Goal: Transaction & Acquisition: Purchase product/service

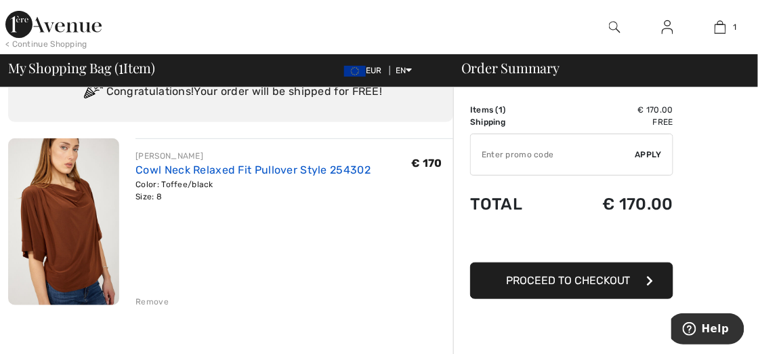
scroll to position [68, 0]
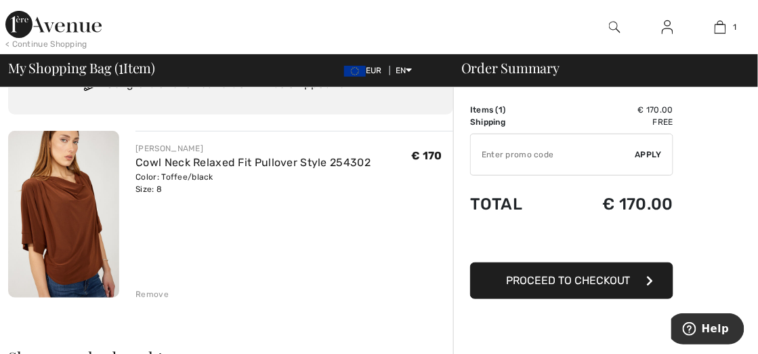
click at [539, 276] on span "Proceed to Checkout" at bounding box center [568, 280] width 125 height 13
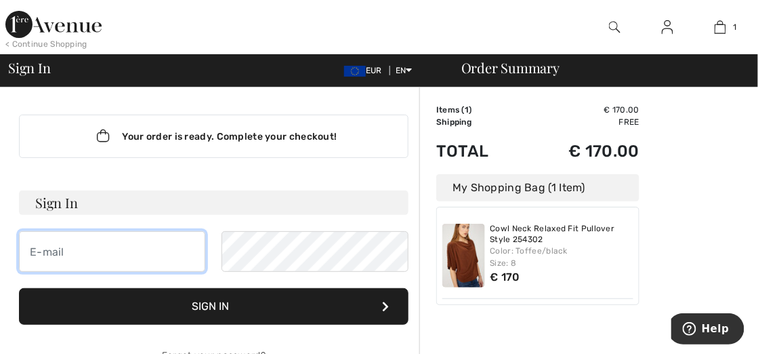
drag, startPoint x: 32, startPoint y: 245, endPoint x: 48, endPoint y: 243, distance: 16.4
click at [32, 245] on input "email" at bounding box center [112, 251] width 186 height 41
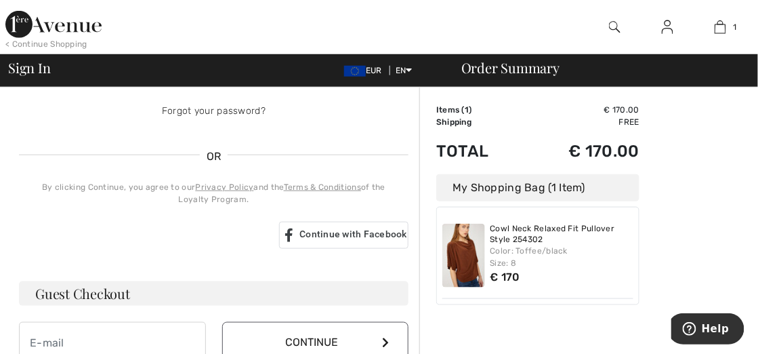
scroll to position [226, 0]
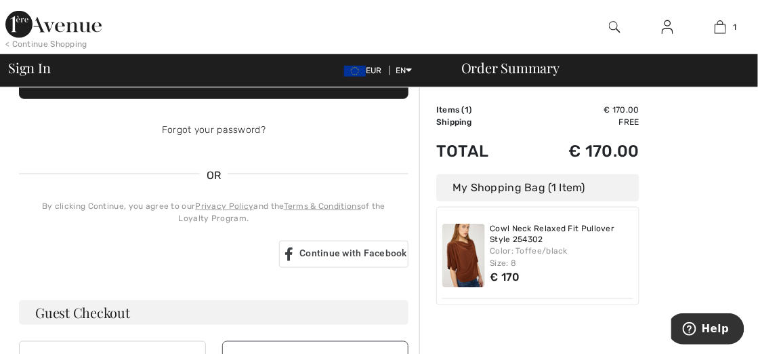
type input "[EMAIL_ADDRESS][DOMAIN_NAME]"
drag, startPoint x: 125, startPoint y: 310, endPoint x: 167, endPoint y: 303, distance: 43.3
click at [125, 310] on h3 "Guest Checkout" at bounding box center [214, 312] width 390 height 24
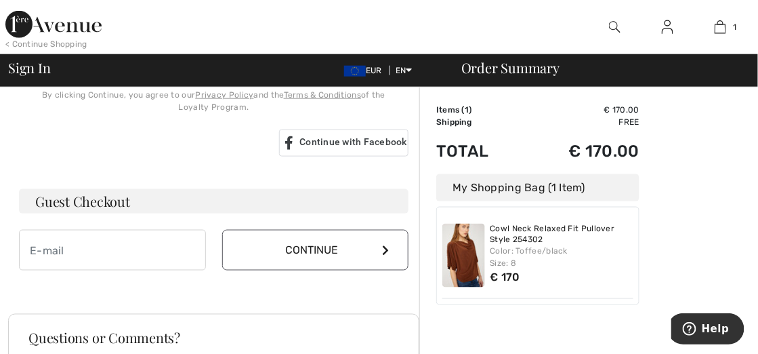
scroll to position [339, 0]
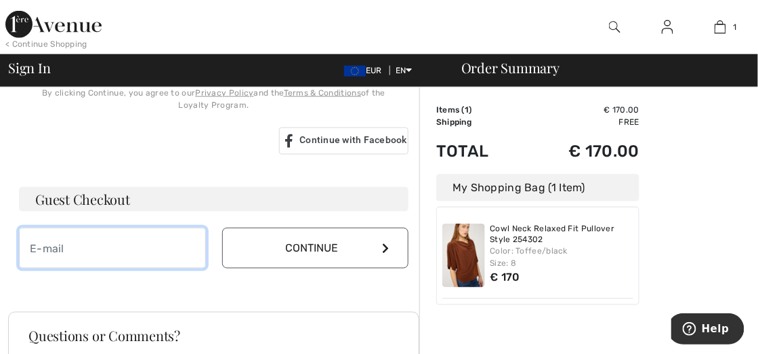
click at [36, 243] on input "email" at bounding box center [112, 248] width 187 height 41
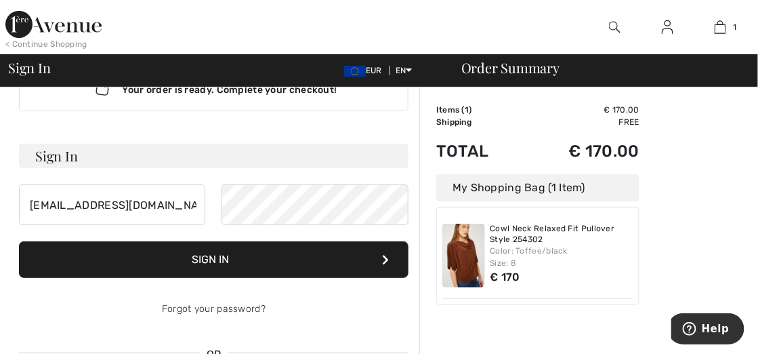
scroll to position [45, 0]
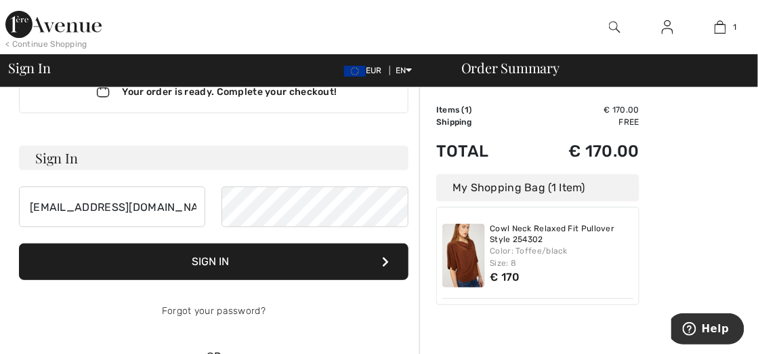
type input "[EMAIL_ADDRESS][DOMAIN_NAME]"
click at [296, 259] on button "Sign In" at bounding box center [214, 261] width 390 height 37
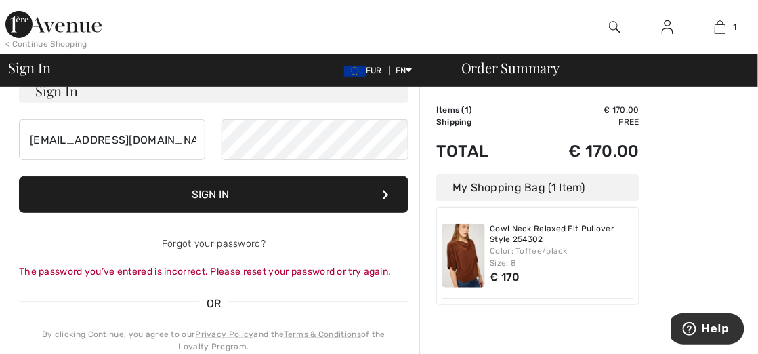
scroll to position [112, 0]
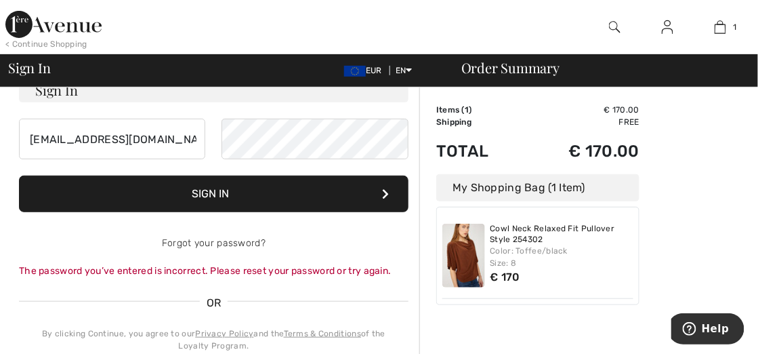
click at [318, 192] on button "Sign In" at bounding box center [214, 193] width 390 height 37
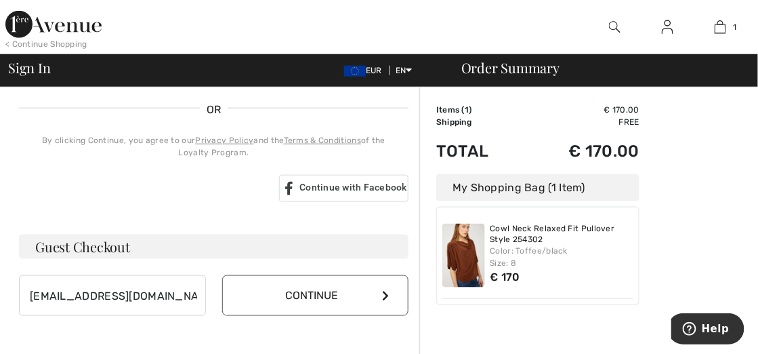
scroll to position [316, 0]
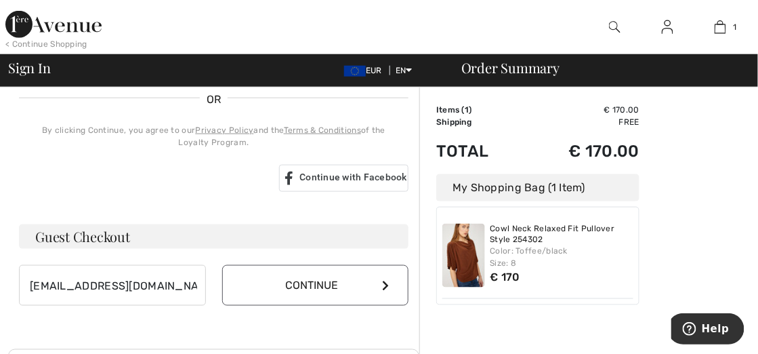
click at [252, 276] on button "Continue" at bounding box center [315, 285] width 187 height 41
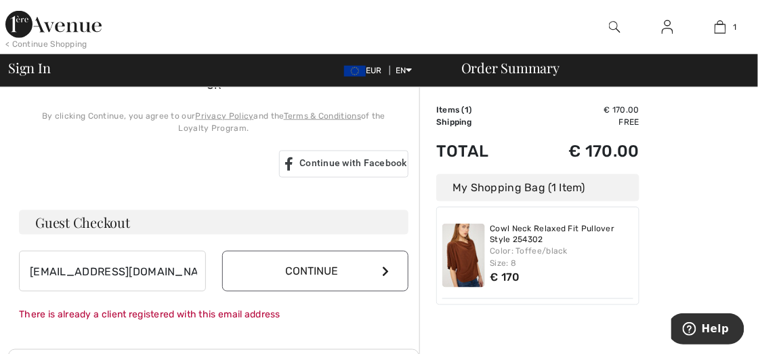
click at [385, 259] on button "Continue" at bounding box center [315, 271] width 187 height 41
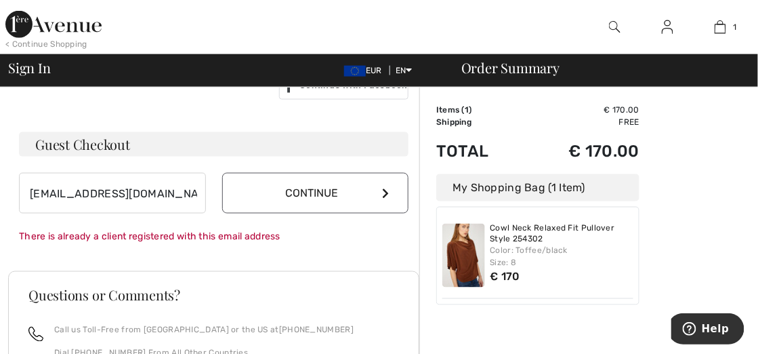
scroll to position [407, 0]
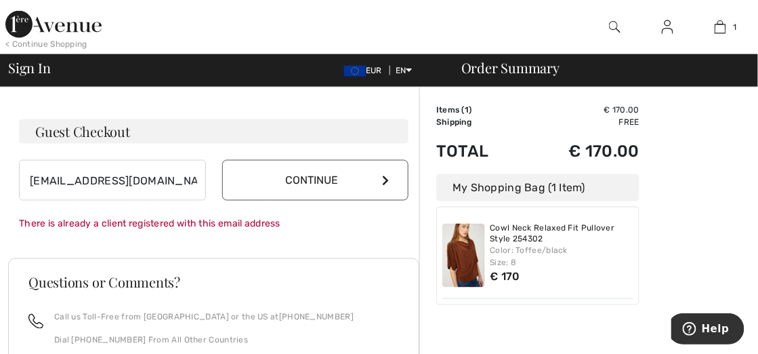
click at [268, 221] on div "There is already a client registered with this email address" at bounding box center [214, 224] width 390 height 14
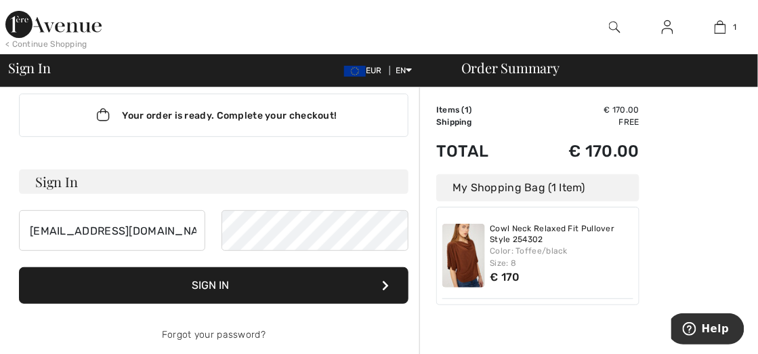
scroll to position [0, 0]
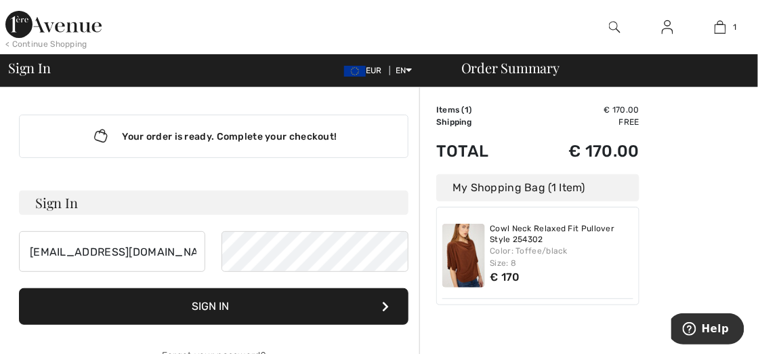
click at [239, 306] on button "Sign In" at bounding box center [214, 306] width 390 height 37
click at [241, 302] on button "Sign In" at bounding box center [214, 306] width 390 height 37
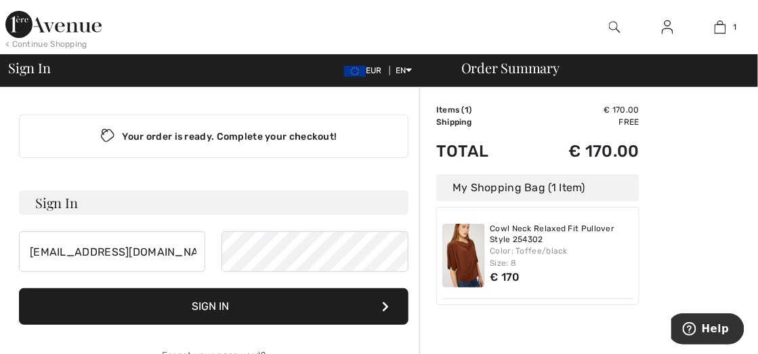
click at [207, 304] on button "Sign In" at bounding box center [214, 306] width 390 height 37
click at [205, 304] on button "Sign In" at bounding box center [214, 306] width 390 height 37
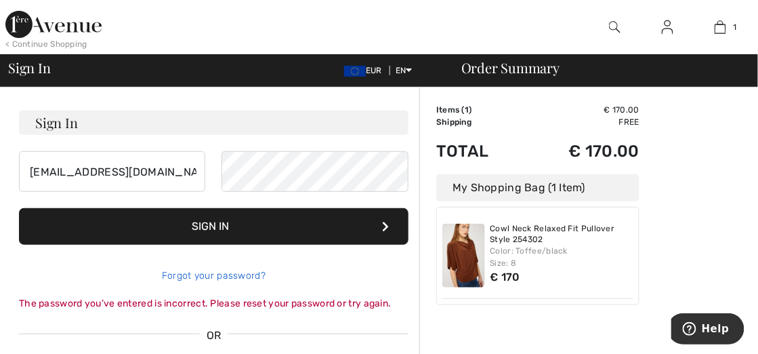
scroll to position [90, 0]
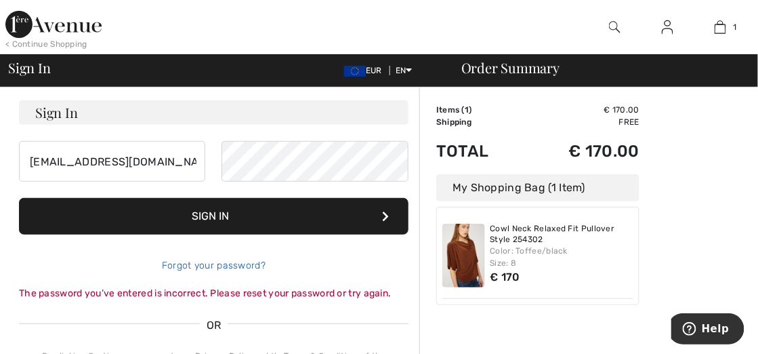
click at [208, 263] on link "Forgot your password?" at bounding box center [214, 265] width 104 height 12
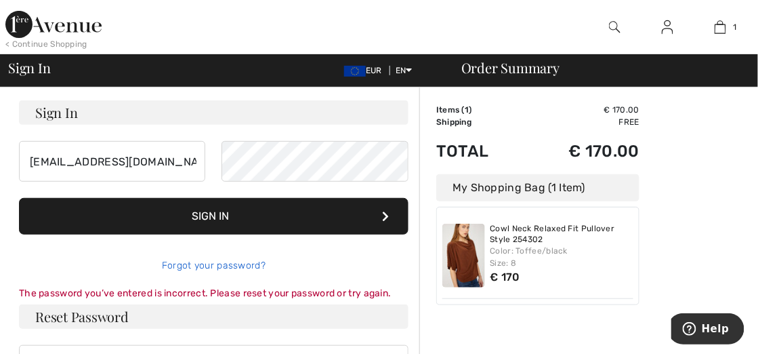
click at [208, 262] on div "Your order is ready. Complete your checkout! Sign In mafraloo@xs4all.nl Sign In…" at bounding box center [213, 254] width 411 height 514
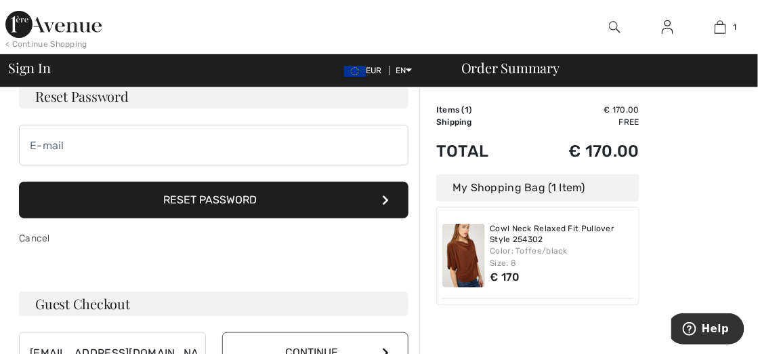
click at [208, 262] on div "Your order is ready. Complete your checkout! Sign In mafraloo@xs4all.nl Sign In…" at bounding box center [213, 198] width 411 height 402
click at [387, 195] on icon at bounding box center [385, 199] width 7 height 11
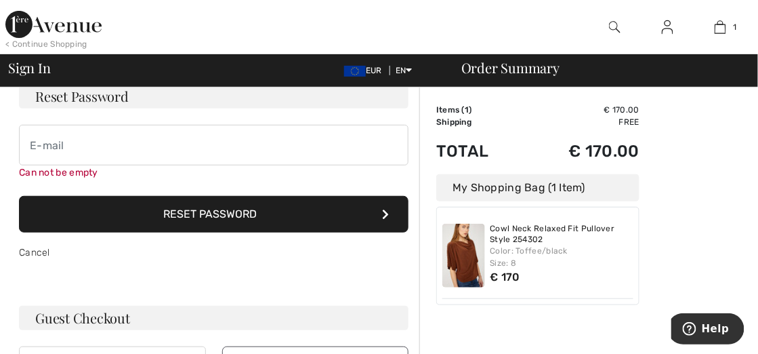
scroll to position [105, 0]
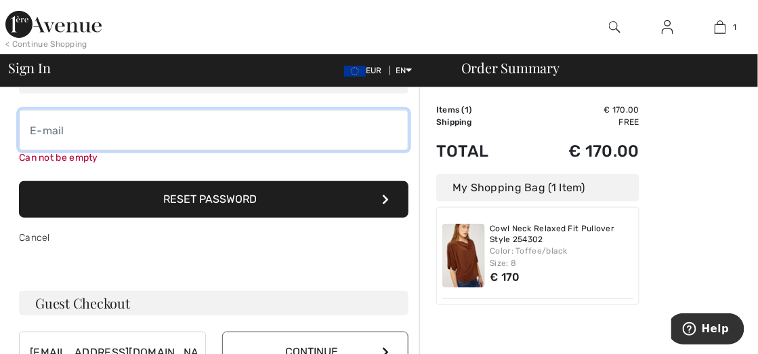
click at [32, 125] on input "email" at bounding box center [214, 130] width 390 height 41
type input "mafraloo@xs4all.nl"
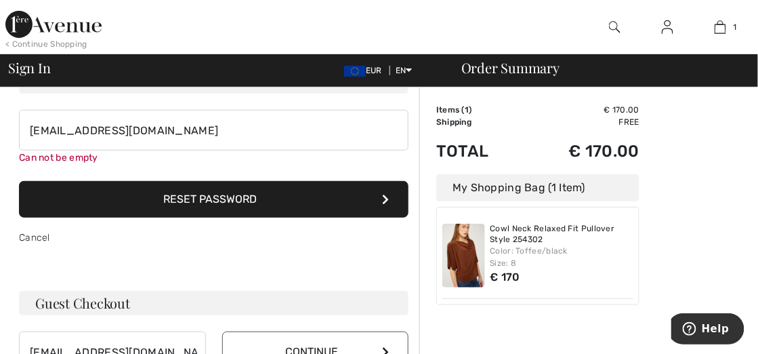
click at [133, 190] on button "Reset Password" at bounding box center [214, 199] width 390 height 37
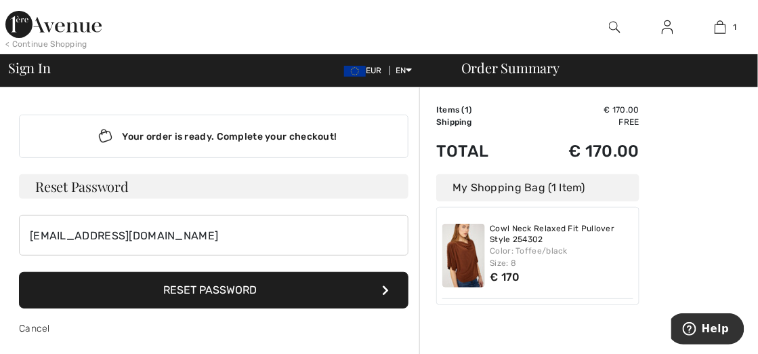
scroll to position [0, 0]
click at [36, 180] on h3 "Reset Password" at bounding box center [214, 186] width 390 height 24
drag, startPoint x: 34, startPoint y: 186, endPoint x: 82, endPoint y: 184, distance: 48.2
click at [34, 186] on h3 "Reset Password" at bounding box center [214, 186] width 390 height 24
click at [131, 187] on h3 "Reset Password" at bounding box center [214, 186] width 390 height 24
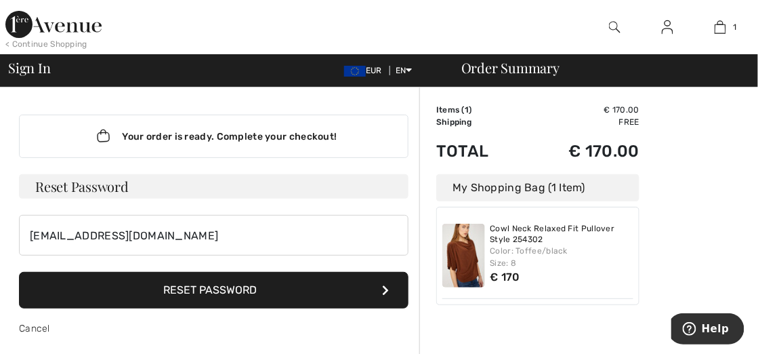
click at [196, 288] on button "Reset Password" at bounding box center [214, 290] width 390 height 37
click at [383, 285] on icon at bounding box center [385, 290] width 7 height 11
click at [33, 182] on h3 "Reset Password" at bounding box center [214, 186] width 390 height 24
drag, startPoint x: 39, startPoint y: 182, endPoint x: 87, endPoint y: 180, distance: 48.1
click at [41, 182] on h3 "Reset Password" at bounding box center [214, 186] width 390 height 24
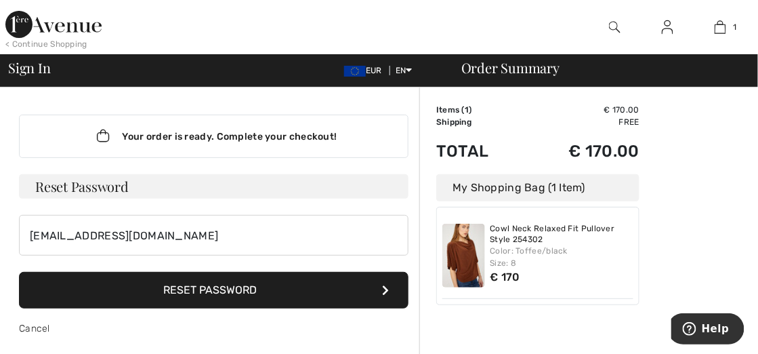
click at [54, 184] on h3 "Reset Password" at bounding box center [214, 186] width 390 height 24
click at [265, 293] on button "Reset Password" at bounding box center [214, 290] width 390 height 37
drag, startPoint x: 369, startPoint y: 285, endPoint x: 383, endPoint y: 285, distance: 14.2
click at [383, 285] on button "Reset Password" at bounding box center [214, 290] width 390 height 37
click at [393, 284] on button "Reset Password" at bounding box center [214, 290] width 390 height 37
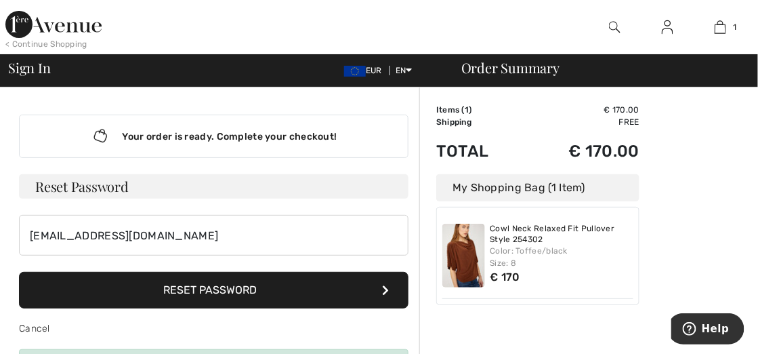
click at [394, 283] on button "Reset Password" at bounding box center [214, 290] width 390 height 37
click at [392, 283] on button "Reset Password" at bounding box center [214, 290] width 390 height 37
click at [387, 285] on icon at bounding box center [385, 290] width 7 height 11
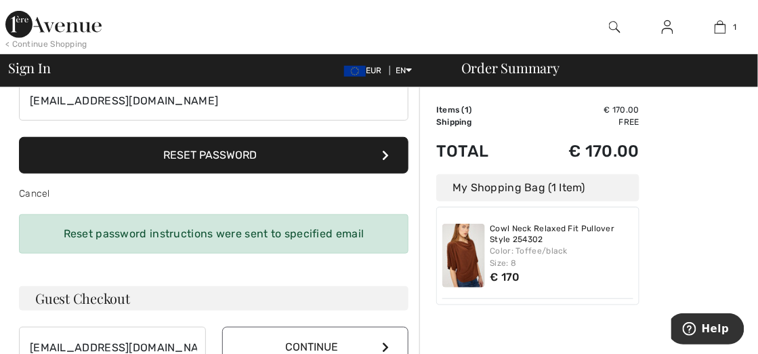
scroll to position [136, 0]
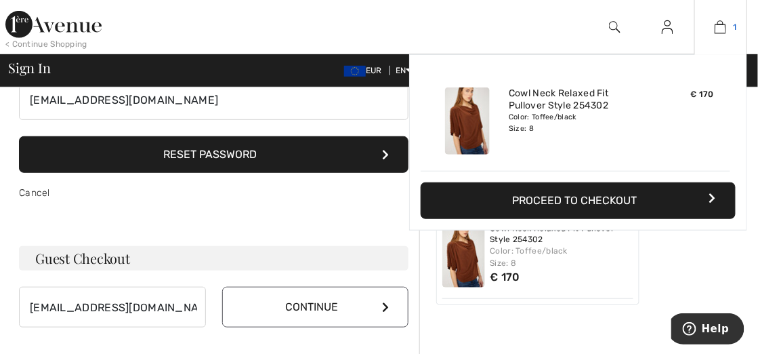
click at [723, 27] on img at bounding box center [721, 27] width 12 height 16
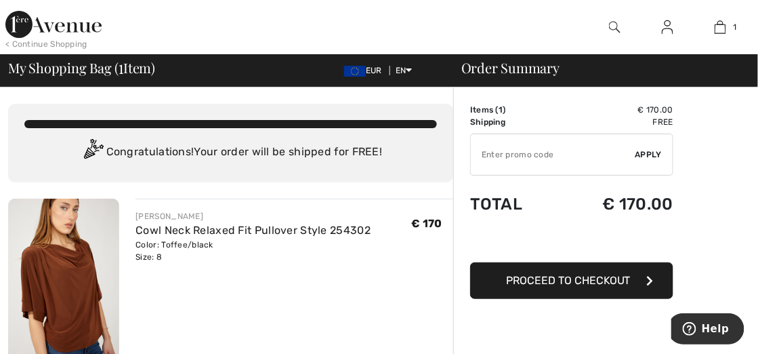
click at [535, 280] on span "Proceed to Checkout" at bounding box center [568, 280] width 125 height 13
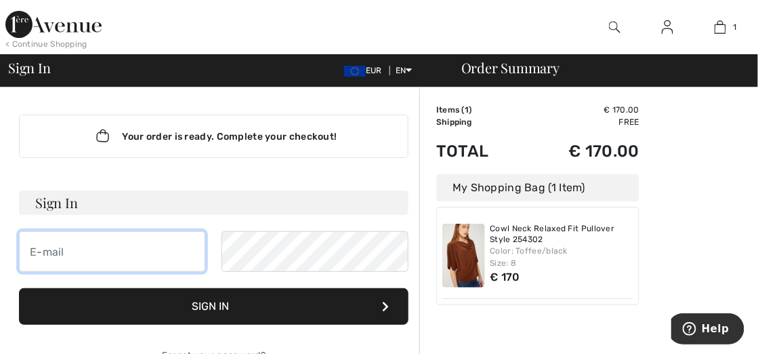
type input "[EMAIL_ADDRESS][DOMAIN_NAME]"
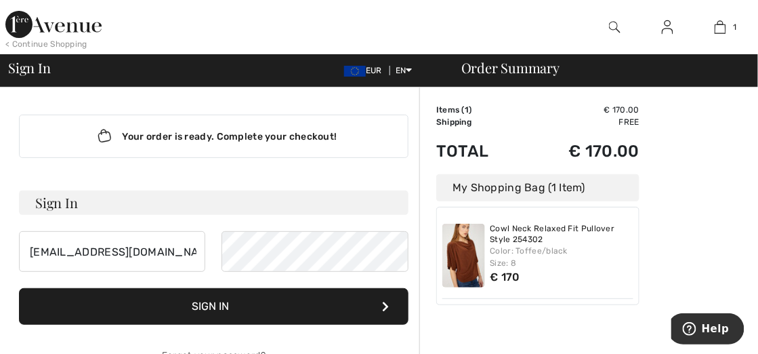
click at [234, 306] on button "Sign In" at bounding box center [214, 306] width 390 height 37
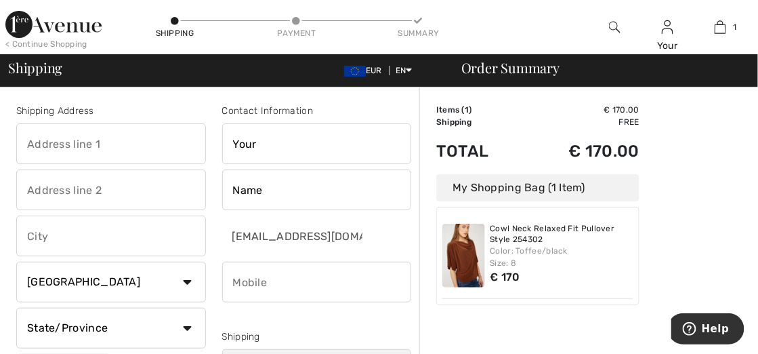
click at [232, 186] on input "Name" at bounding box center [317, 189] width 190 height 41
type input "Margriet"
click at [233, 279] on input "phone" at bounding box center [317, 282] width 190 height 41
click at [25, 141] on input "text" at bounding box center [111, 143] width 190 height 41
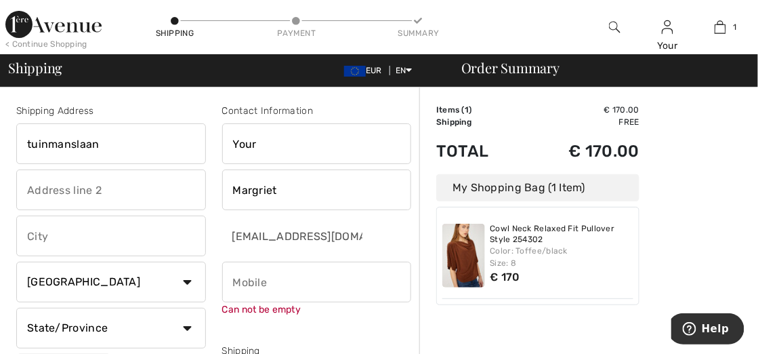
click at [26, 142] on input "tuinmanslaan" at bounding box center [111, 143] width 190 height 41
click at [104, 143] on input "Tuinmanslaan" at bounding box center [111, 143] width 190 height 41
type input "Tuinmanslaan 22a"
click at [24, 234] on input "text" at bounding box center [111, 235] width 190 height 41
type input "Apeldoorn"
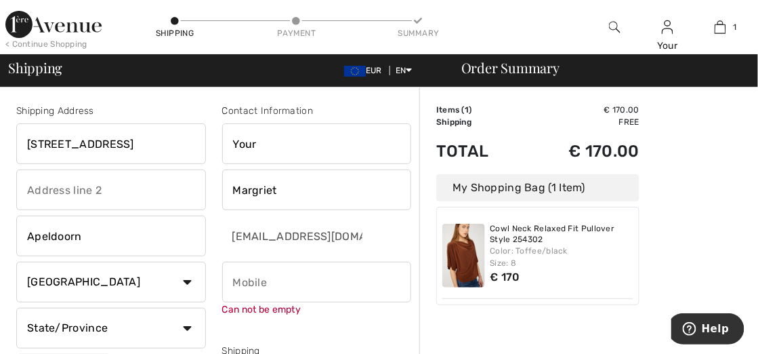
click at [186, 280] on select "Country Canada United States Afghanistan Aland Islands Albania Algeria American…" at bounding box center [111, 282] width 190 height 41
select select "NL"
click at [16, 262] on select "Country Canada United States Afghanistan Aland Islands Albania Algeria American…" at bounding box center [111, 282] width 190 height 41
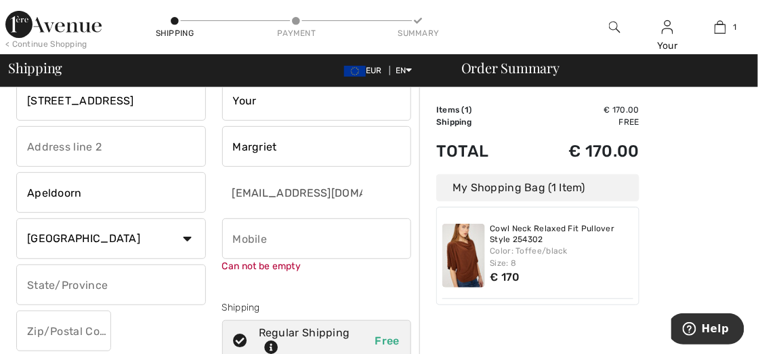
scroll to position [45, 0]
click at [30, 282] on input "text" at bounding box center [111, 283] width 190 height 41
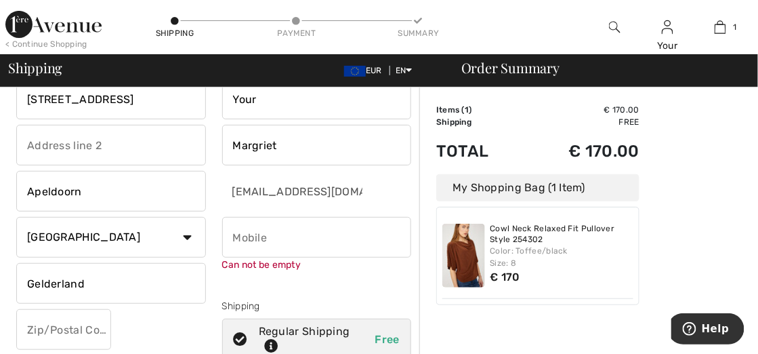
type input "Gelderland"
click at [25, 324] on input "text" at bounding box center [63, 329] width 95 height 41
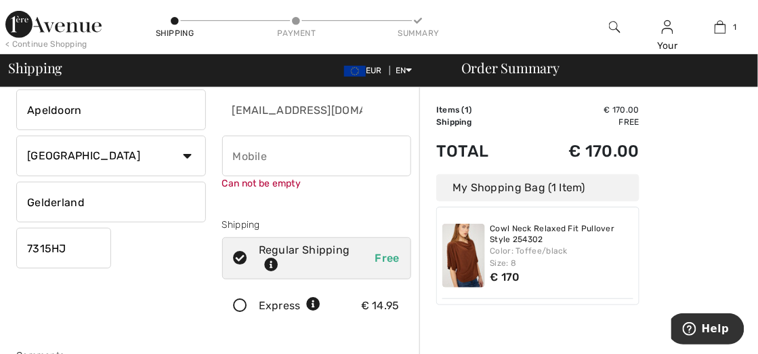
scroll to position [112, 0]
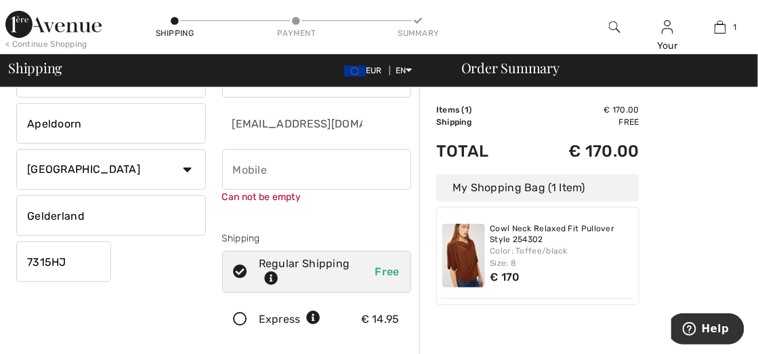
type input "7315HJ"
click at [233, 167] on input "phone" at bounding box center [317, 169] width 190 height 41
type input "o"
type input "31623731731"
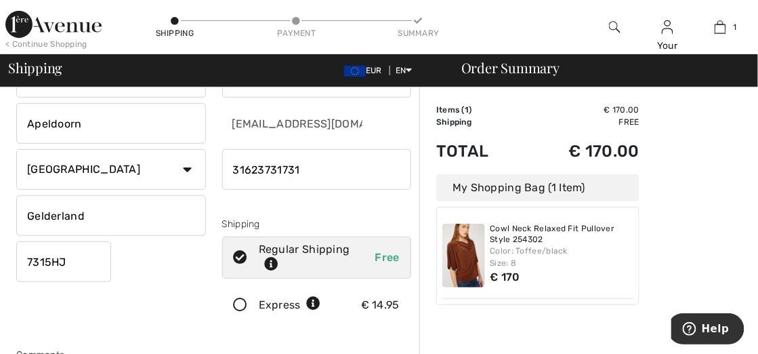
click at [276, 222] on div "Contact Information Your Margriet mafraloo@xs4all.nl Shipping Regular Shipping …" at bounding box center [317, 161] width 206 height 340
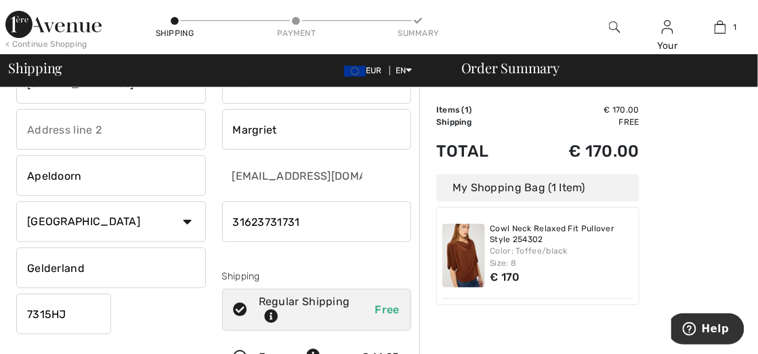
scroll to position [0, 0]
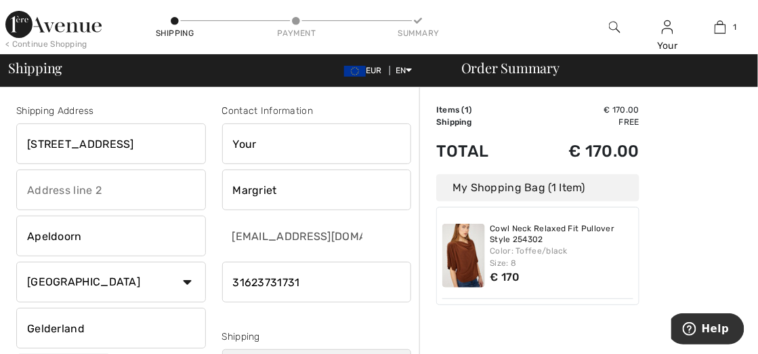
click at [232, 142] on input "Your" at bounding box center [317, 143] width 190 height 41
click at [234, 142] on input "Your" at bounding box center [317, 143] width 190 height 41
drag, startPoint x: 230, startPoint y: 189, endPoint x: 306, endPoint y: 189, distance: 75.9
click at [306, 189] on input "Margriet" at bounding box center [317, 189] width 190 height 41
type input "van Oranje"
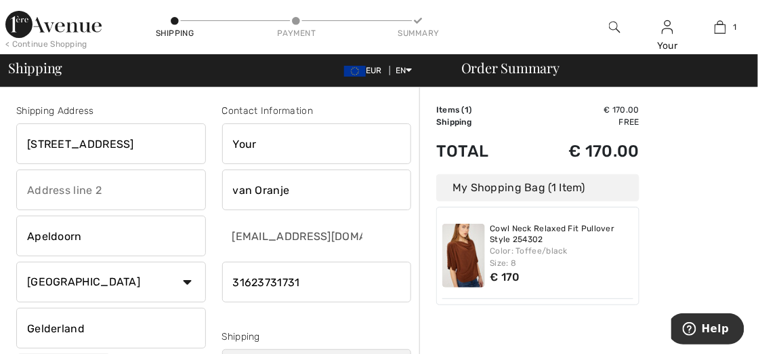
click at [234, 143] on input "Your" at bounding box center [317, 143] width 190 height 41
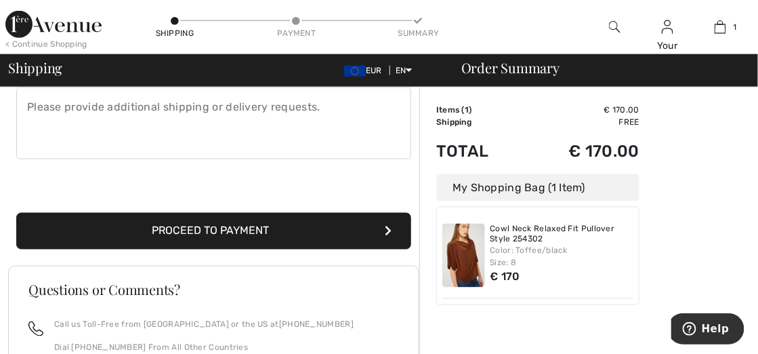
scroll to position [407, 0]
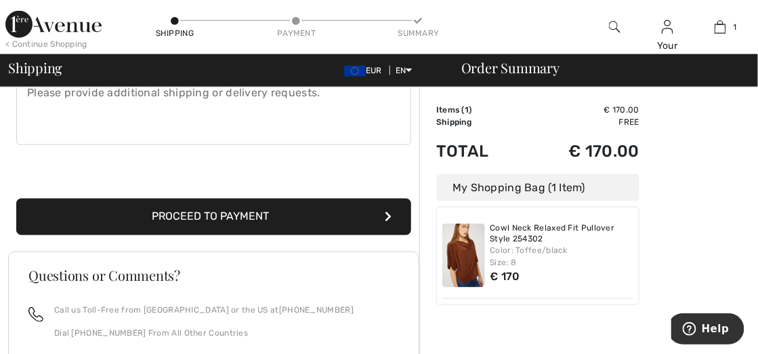
type input "M"
click at [287, 214] on button "Proceed to Payment" at bounding box center [213, 217] width 395 height 37
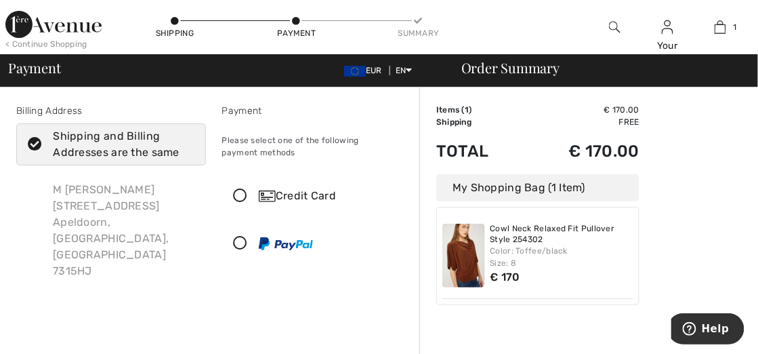
click at [238, 192] on icon at bounding box center [241, 196] width 36 height 14
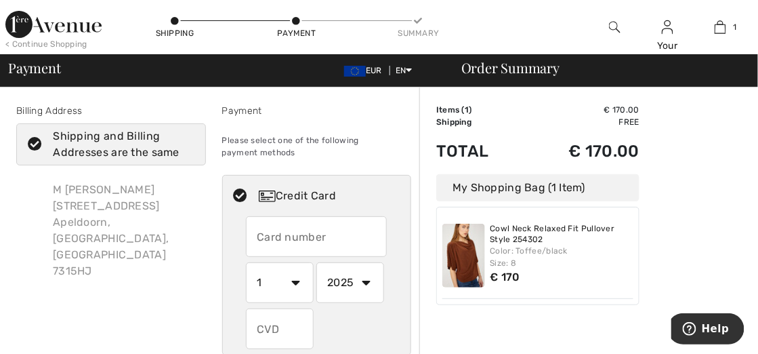
click at [258, 234] on input "text" at bounding box center [316, 236] width 141 height 41
type input "4563532001394132"
select select "4"
select select "2029"
click at [284, 337] on input "text" at bounding box center [280, 328] width 68 height 41
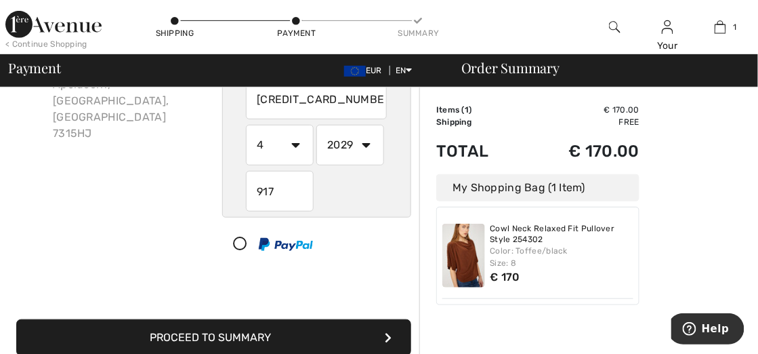
scroll to position [180, 0]
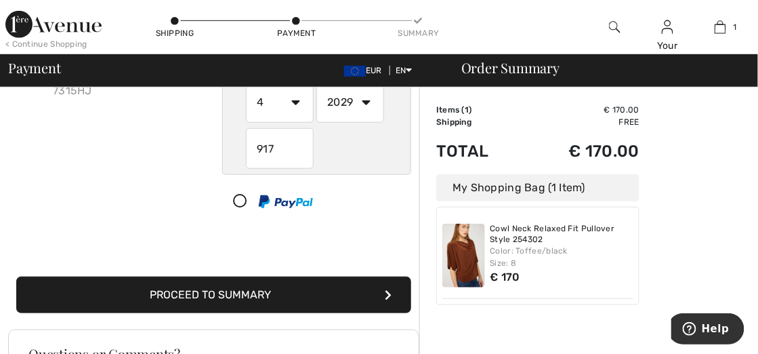
type input "917"
click at [303, 289] on button "Proceed to Summary" at bounding box center [213, 294] width 395 height 37
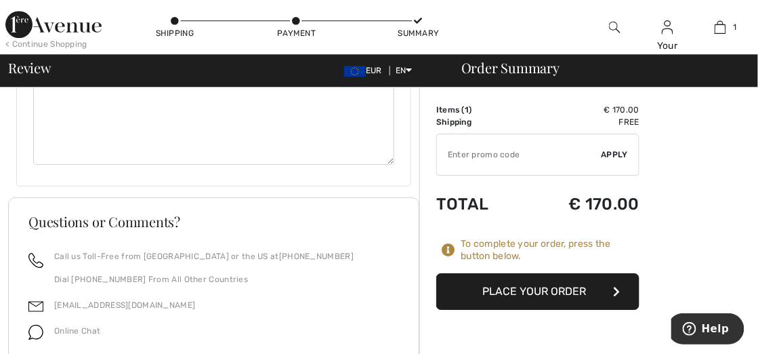
scroll to position [971, 0]
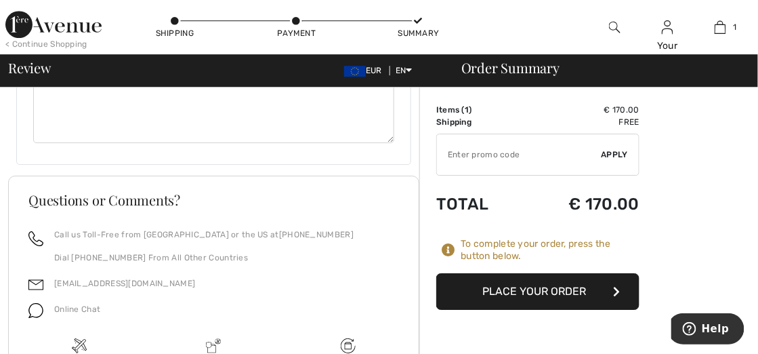
click at [502, 281] on button "Place Your Order" at bounding box center [537, 291] width 203 height 37
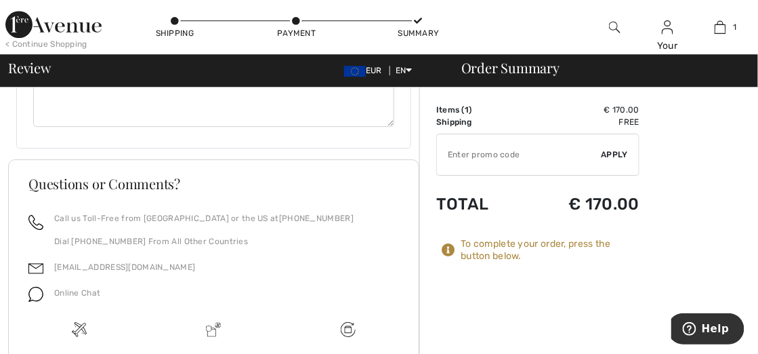
scroll to position [1007, 0]
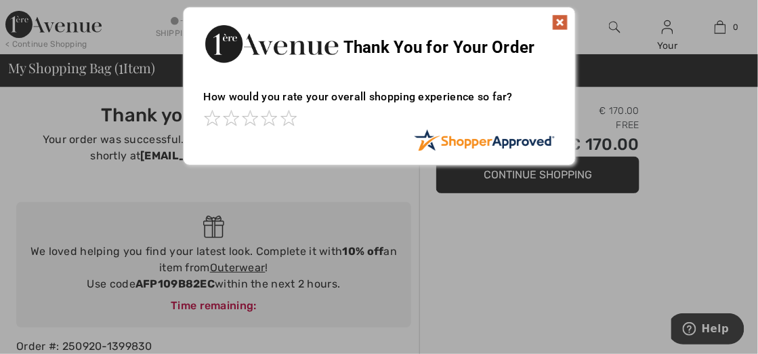
click at [561, 20] on img at bounding box center [560, 22] width 16 height 16
